Goal: Navigation & Orientation: Find specific page/section

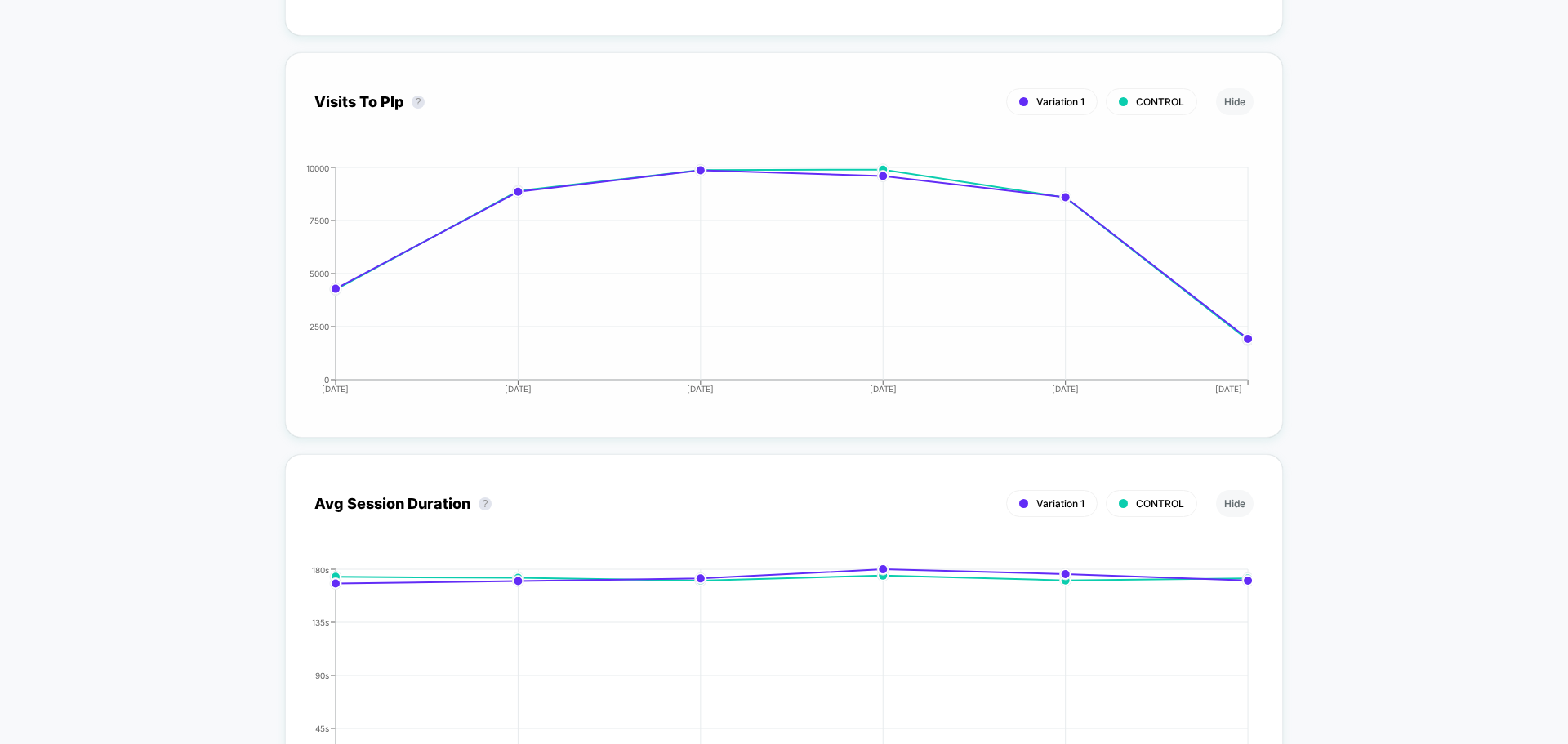
scroll to position [3918, 0]
